Goal: Transaction & Acquisition: Purchase product/service

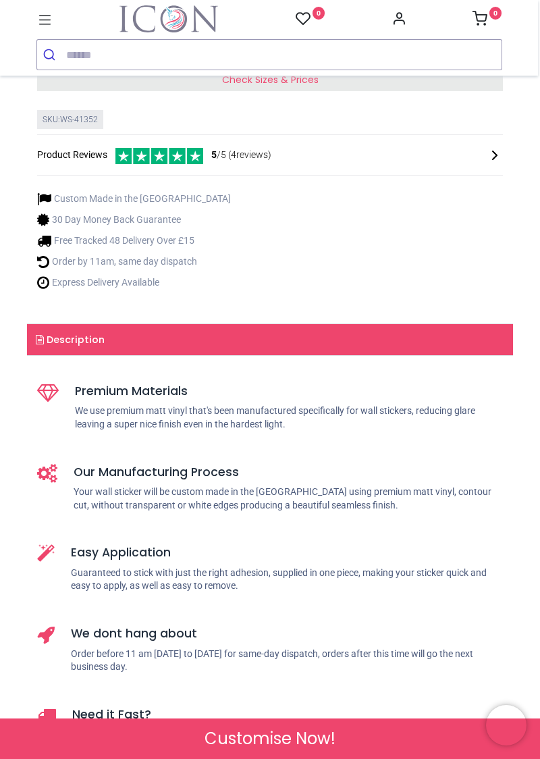
scroll to position [371, 0]
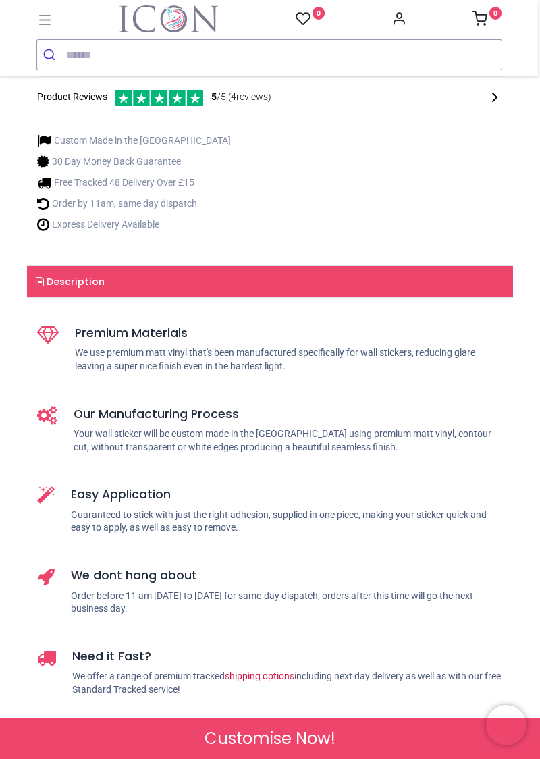
click at [229, 28] on span "Check Sizes & Prices" at bounding box center [270, 22] width 97 height 14
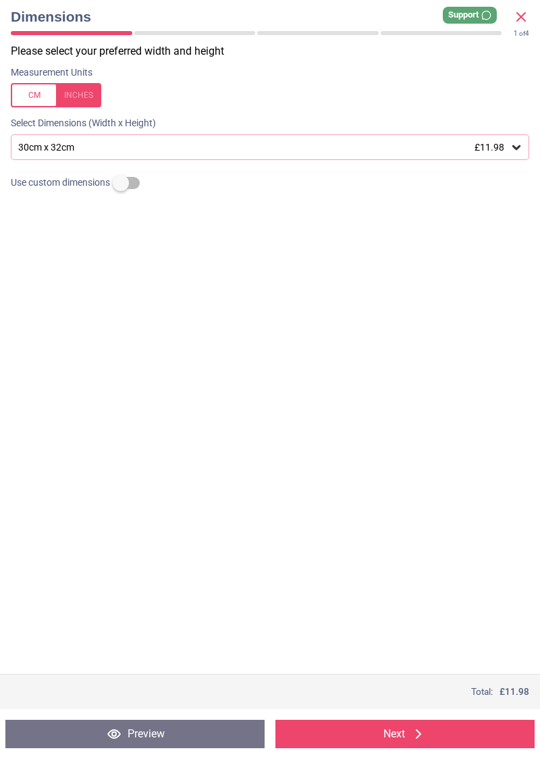
click at [55, 142] on div "30cm x 32cm £11.98" at bounding box center [263, 147] width 493 height 11
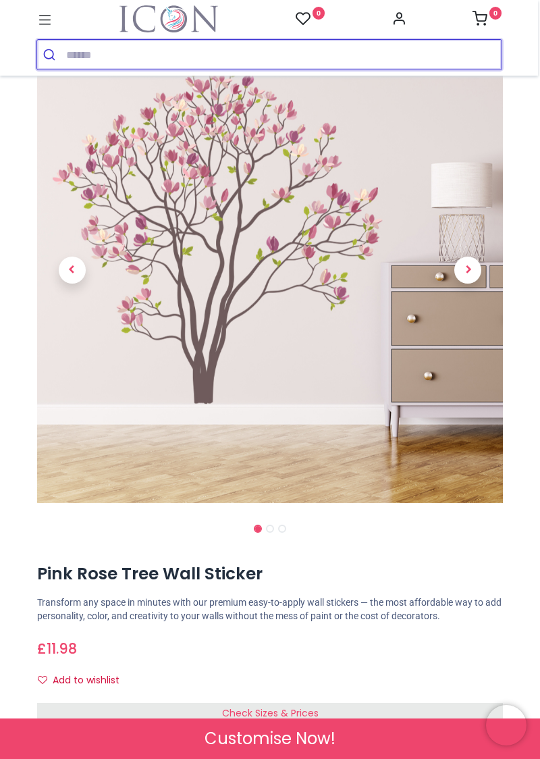
scroll to position [74, 0]
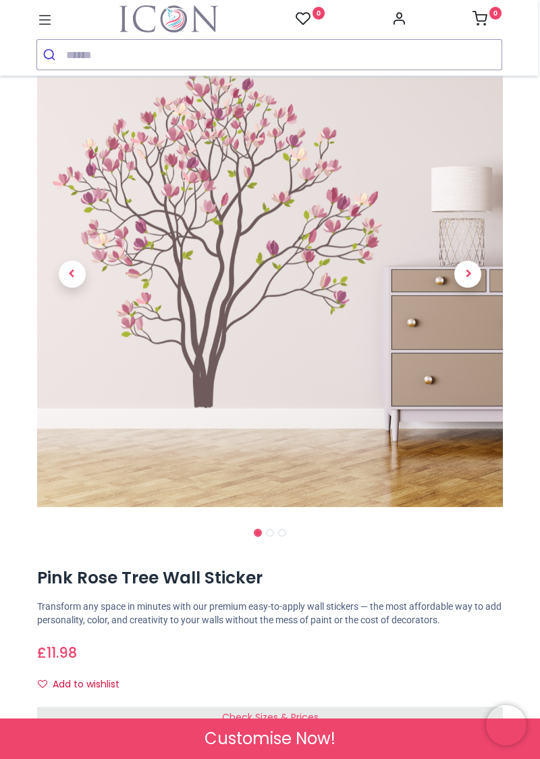
click at [141, 616] on p "Transform any space in minutes with our premium easy-to-apply wall stickers — t…" at bounding box center [270, 613] width 466 height 26
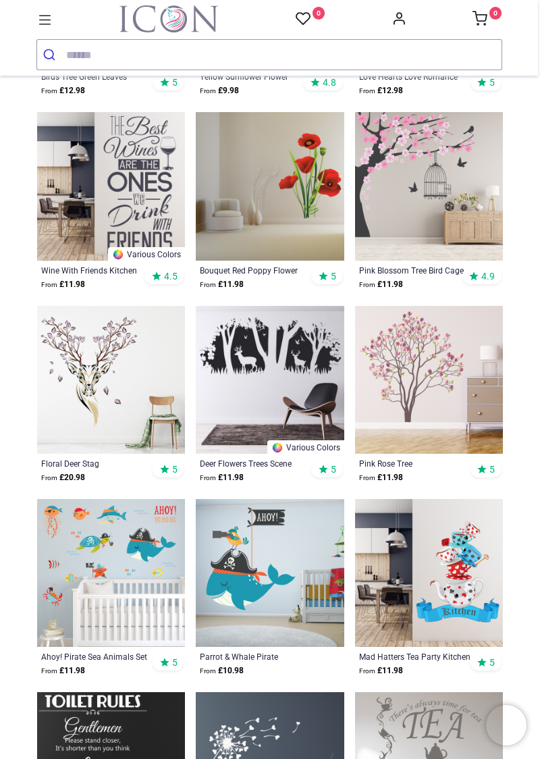
scroll to position [3141, 0]
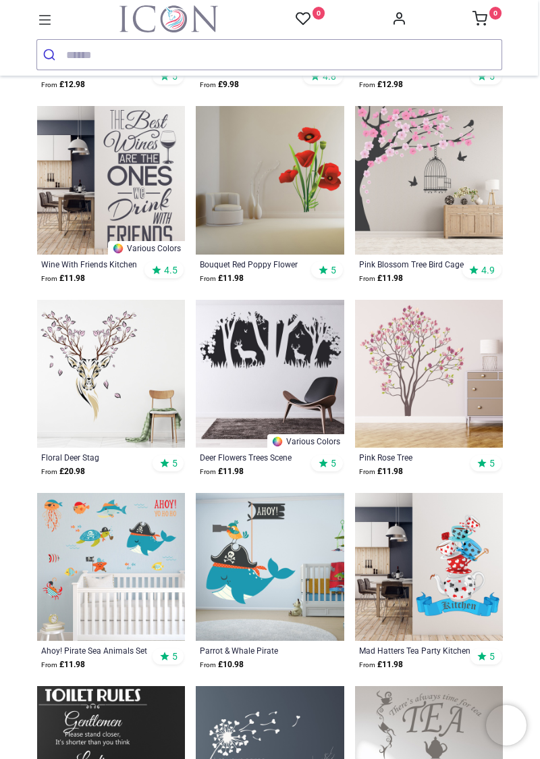
click at [413, 385] on img at bounding box center [429, 374] width 148 height 148
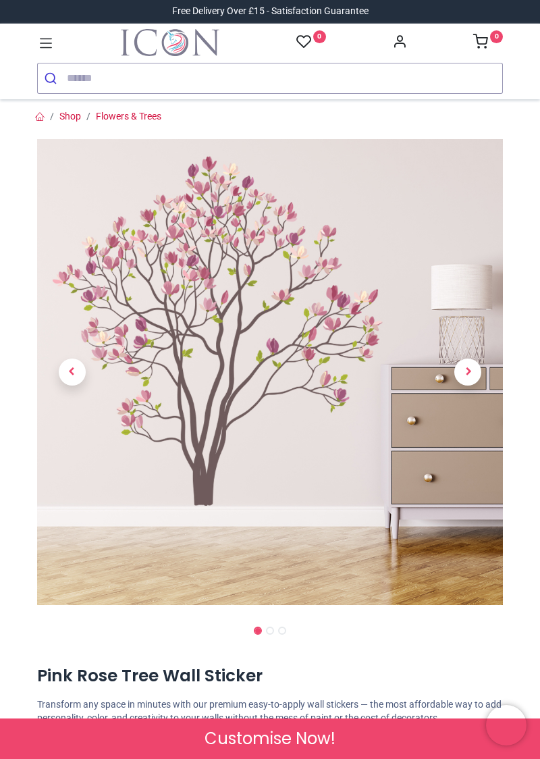
scroll to position [1, 0]
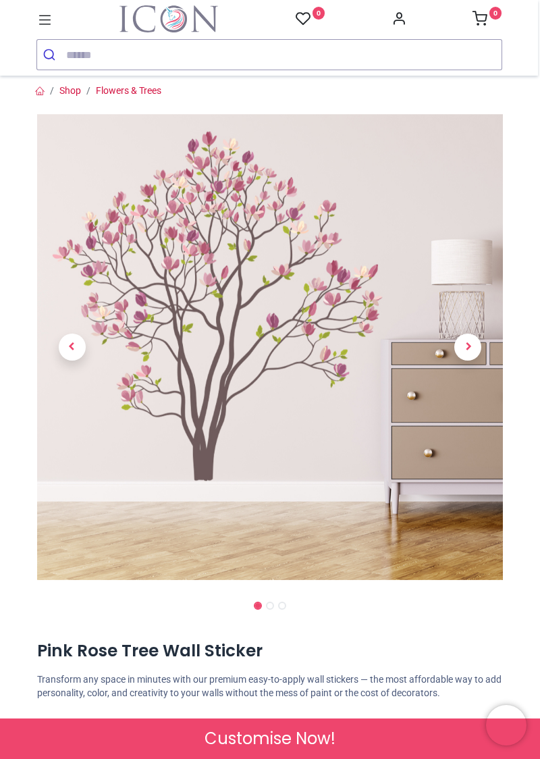
click at [280, 681] on p "Transform any space in minutes with our premium easy-to-apply wall stickers — t…" at bounding box center [270, 686] width 466 height 26
click at [348, 740] on div "Customise Now!" at bounding box center [270, 739] width 540 height 41
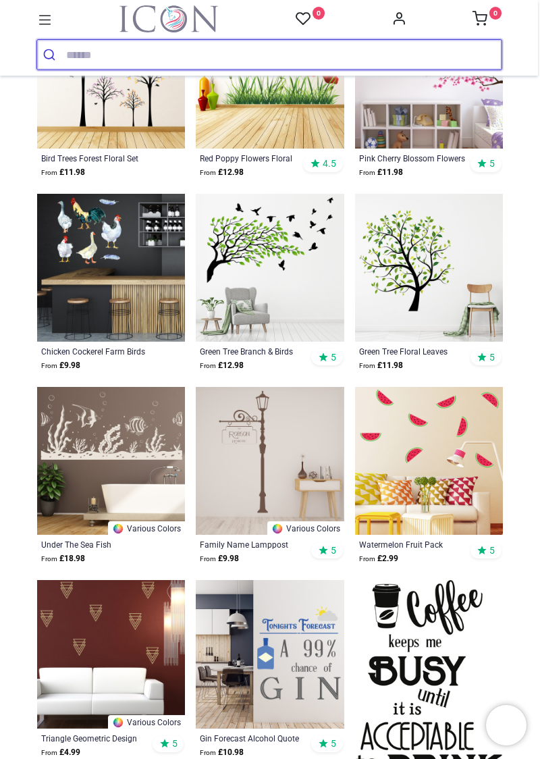
scroll to position [5633, 0]
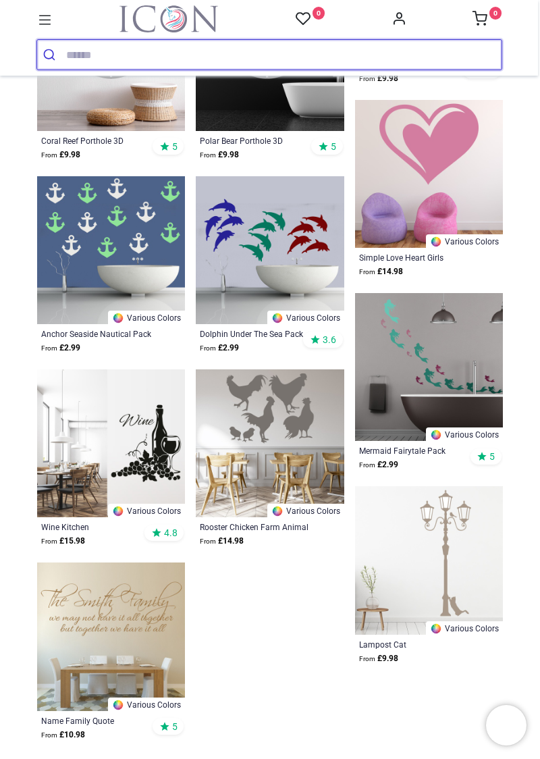
scroll to position [7248, 0]
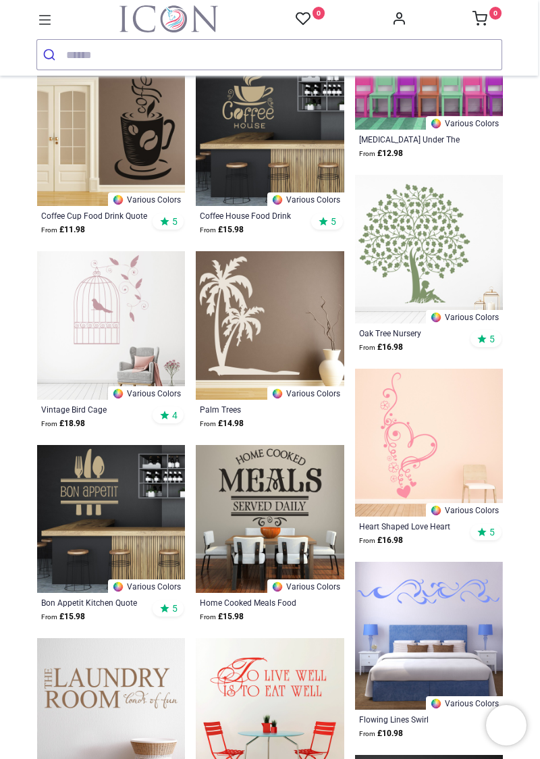
scroll to position [7859, 0]
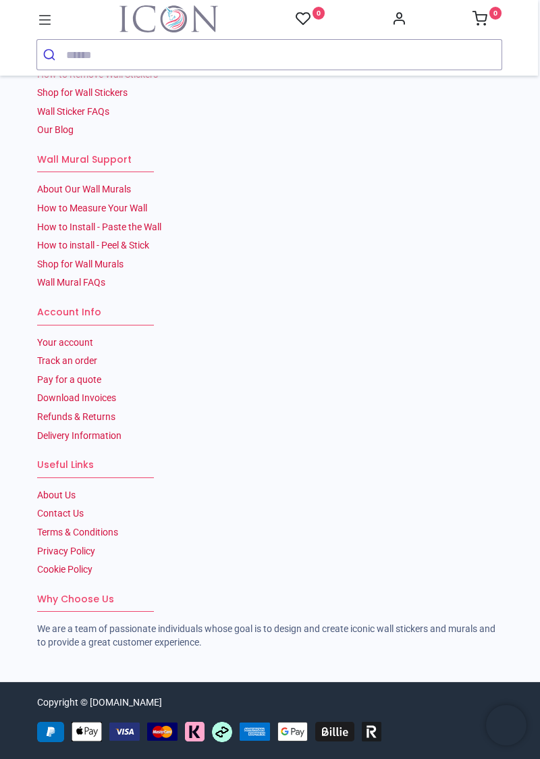
scroll to position [3005, 0]
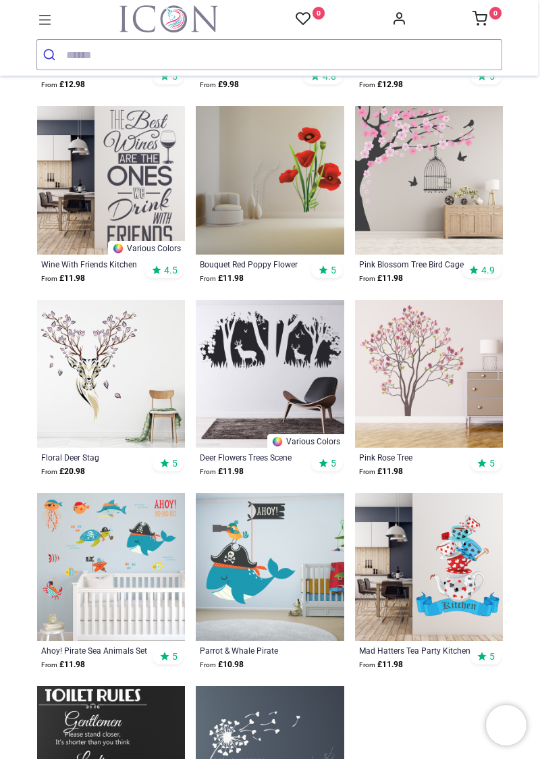
scroll to position [3137, 0]
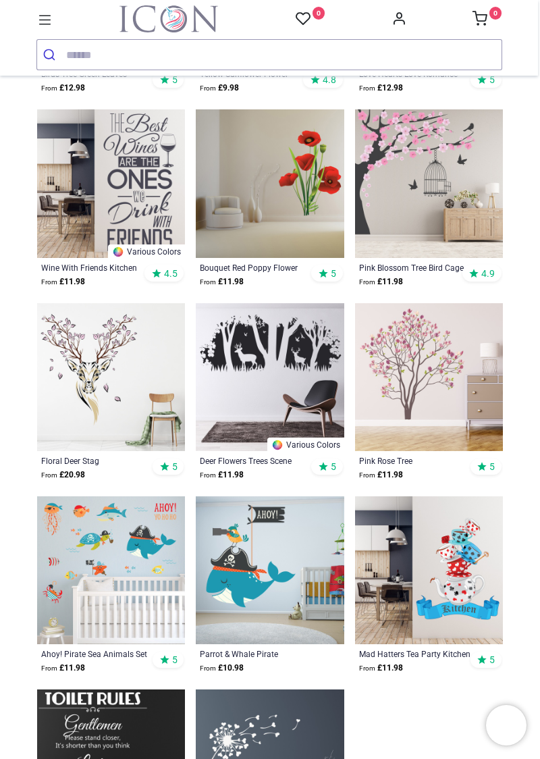
click at [406, 403] on img at bounding box center [429, 377] width 148 height 148
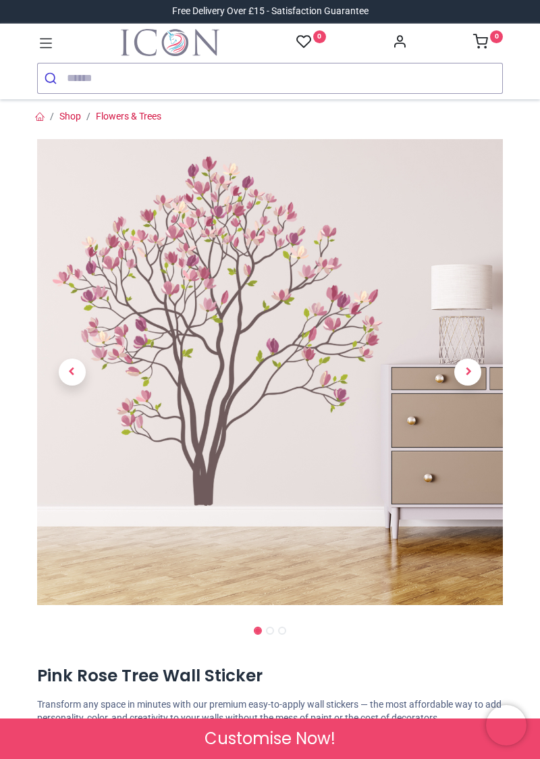
click at [469, 371] on span "Next" at bounding box center [468, 372] width 27 height 27
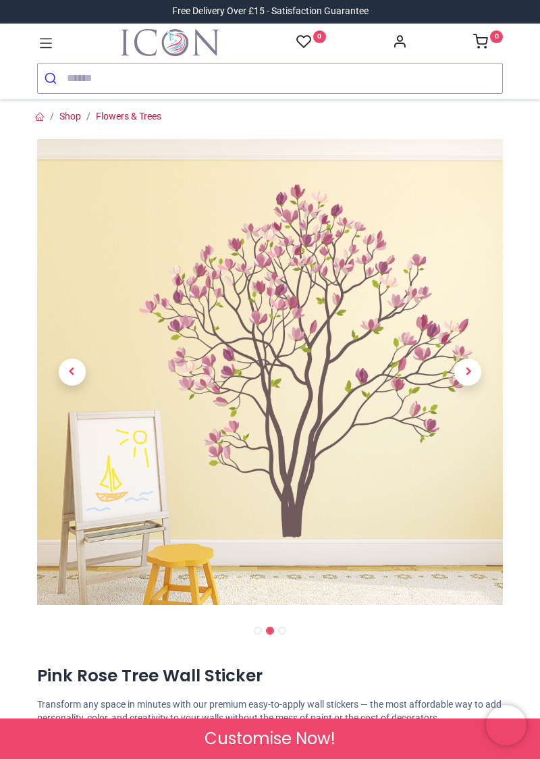
click at [469, 373] on span "Next" at bounding box center [468, 372] width 27 height 27
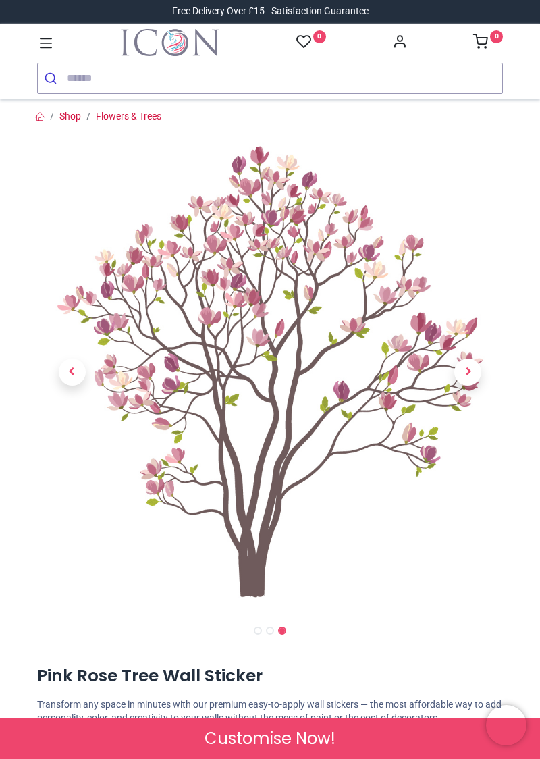
click at [469, 372] on span "Next" at bounding box center [468, 372] width 27 height 27
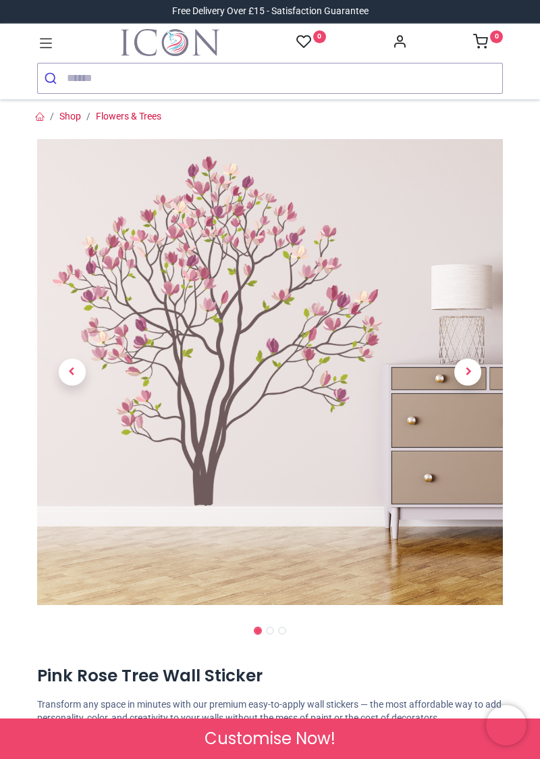
click at [466, 371] on span "Next" at bounding box center [468, 372] width 27 height 27
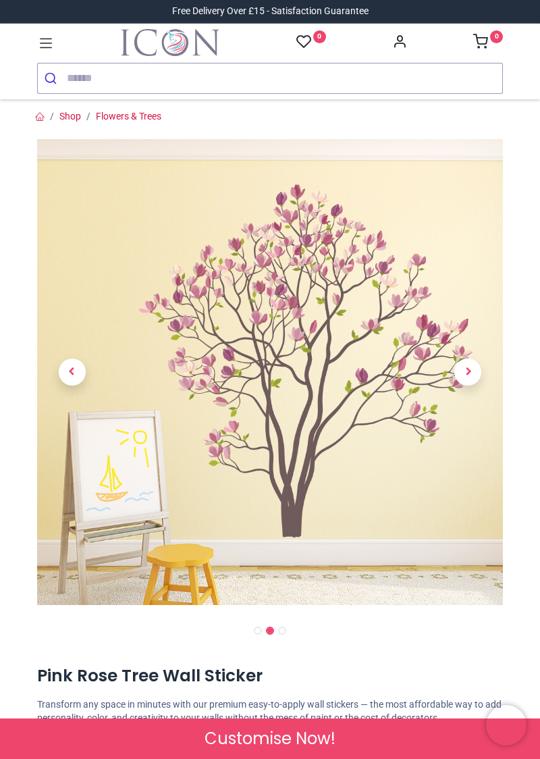
click at [467, 374] on span "Next" at bounding box center [468, 372] width 27 height 27
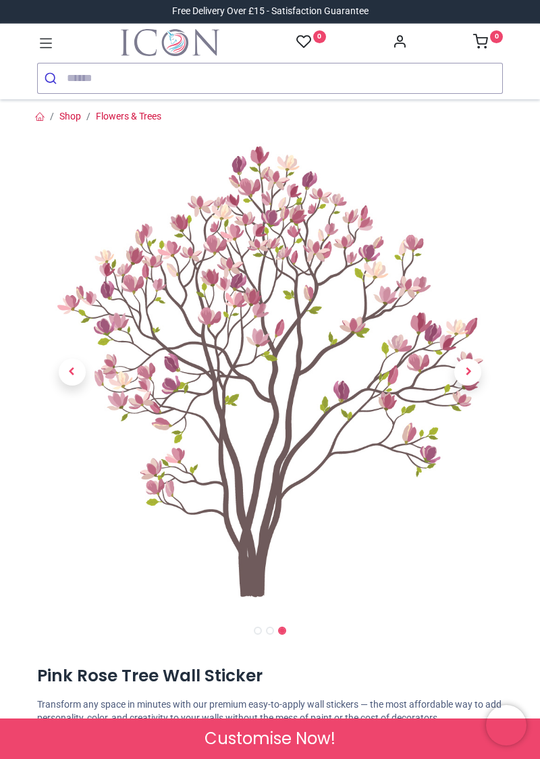
click at [467, 371] on span "Next" at bounding box center [468, 372] width 27 height 27
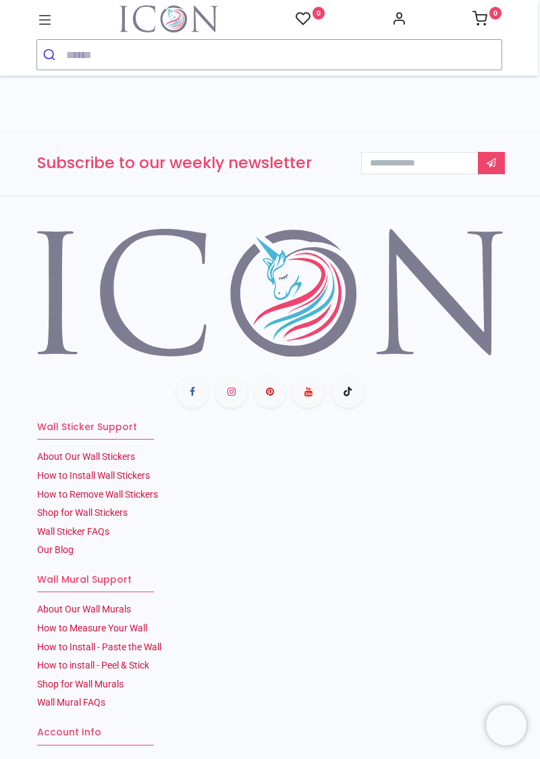
scroll to position [2583, 0]
